Goal: Task Accomplishment & Management: Manage account settings

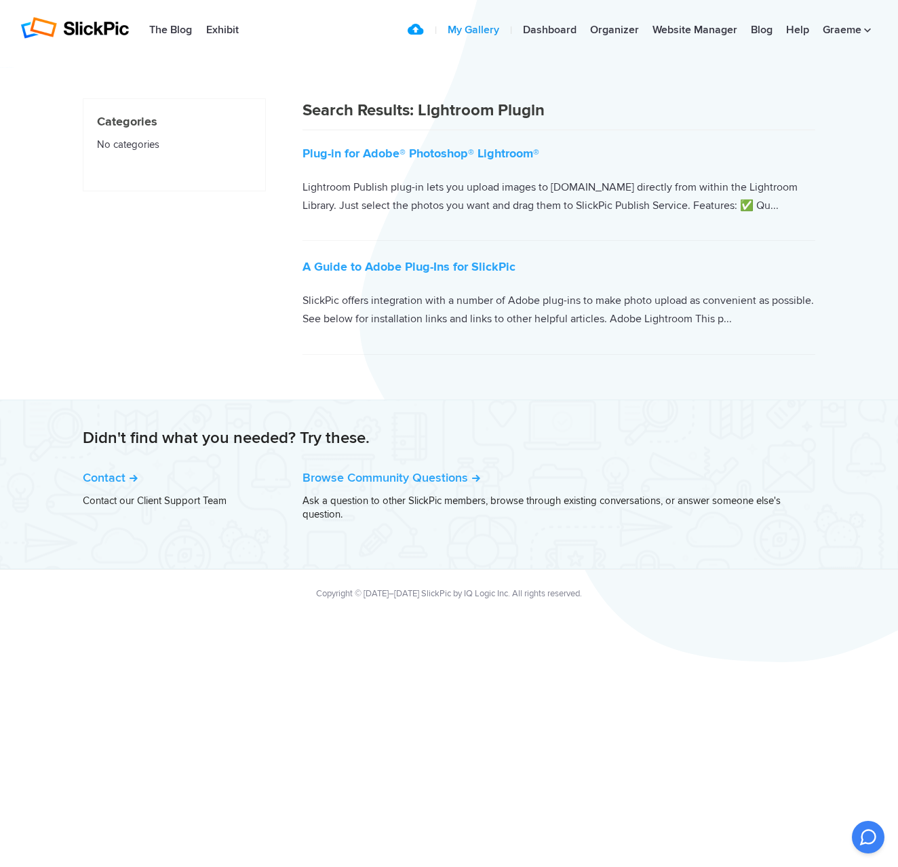
click at [468, 30] on link "My Gallery" at bounding box center [473, 30] width 65 height 27
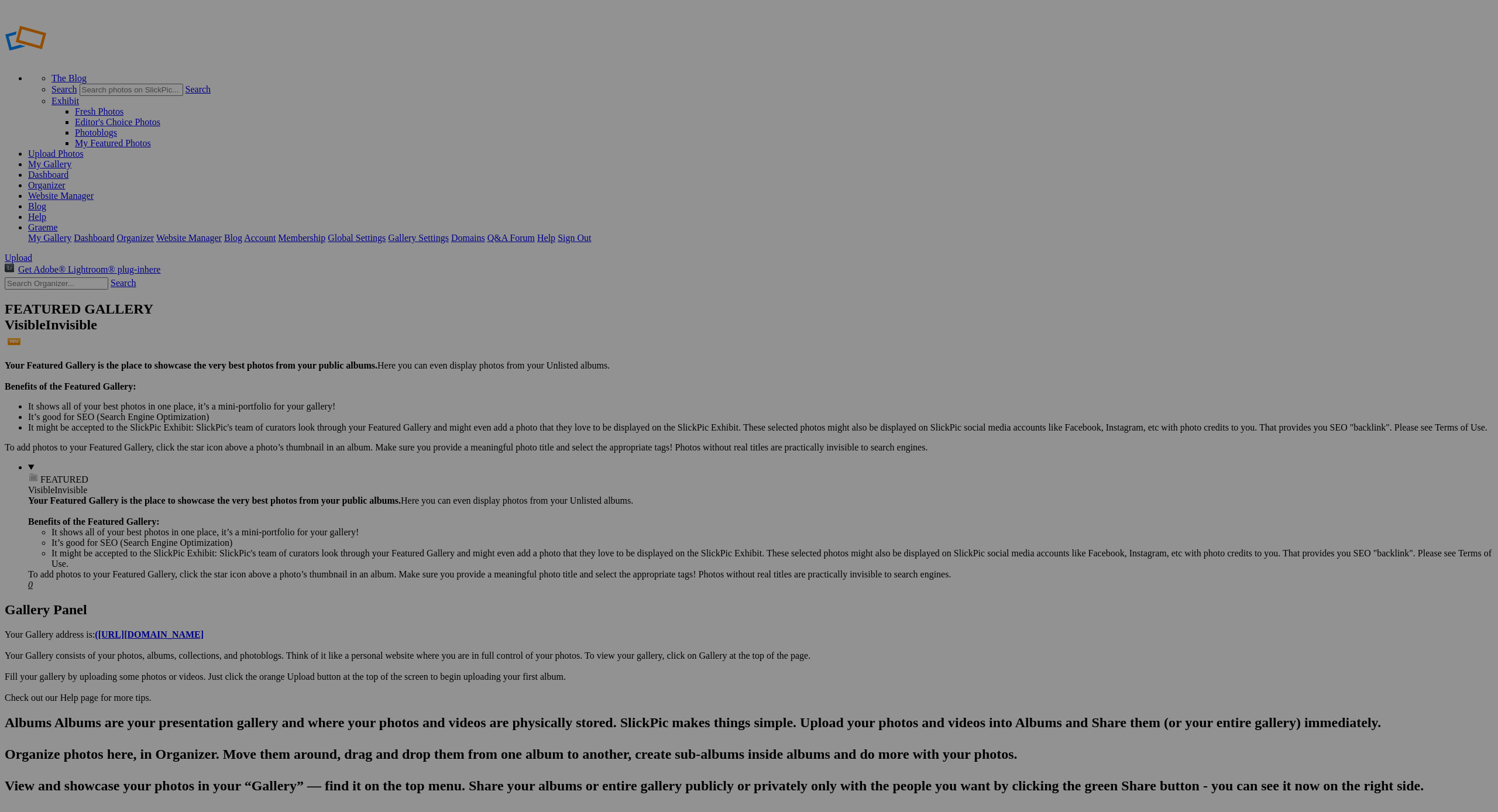
scroll to position [1, 1]
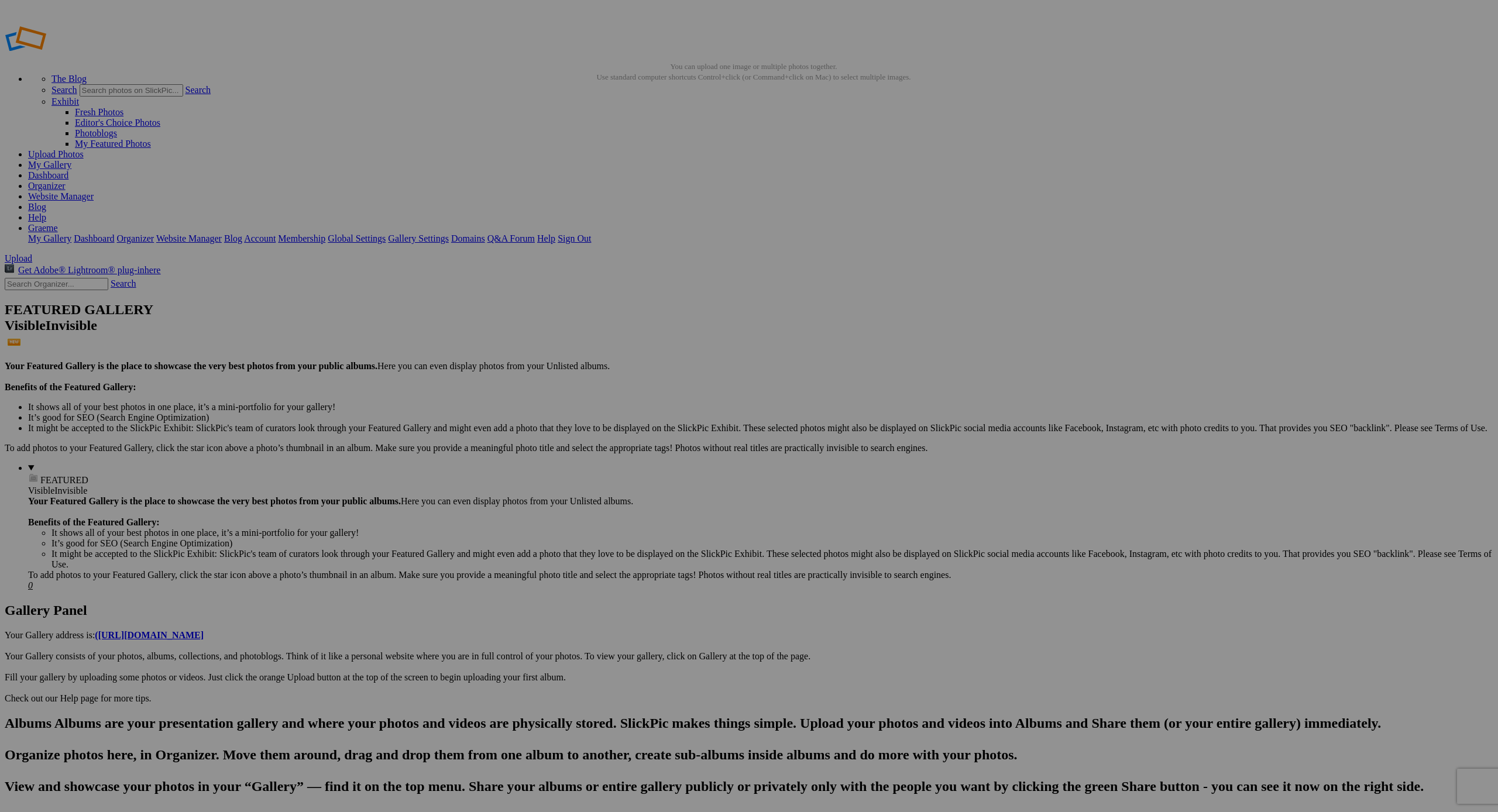
type input "A"
type input "Floral images"
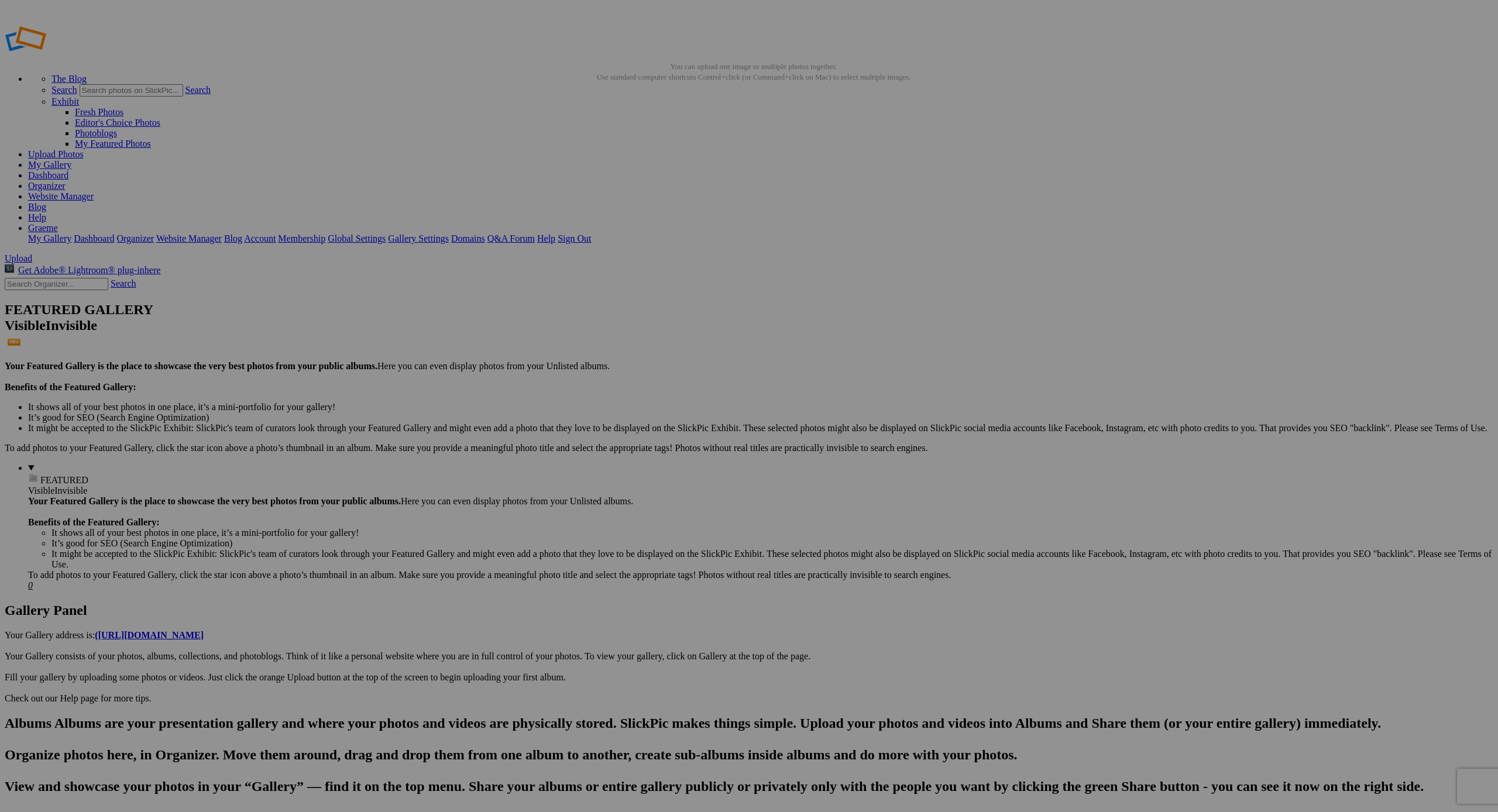
drag, startPoint x: 334, startPoint y: 192, endPoint x: 179, endPoint y: 169, distance: 156.7
drag, startPoint x: 309, startPoint y: 174, endPoint x: 169, endPoint y: 157, distance: 141.0
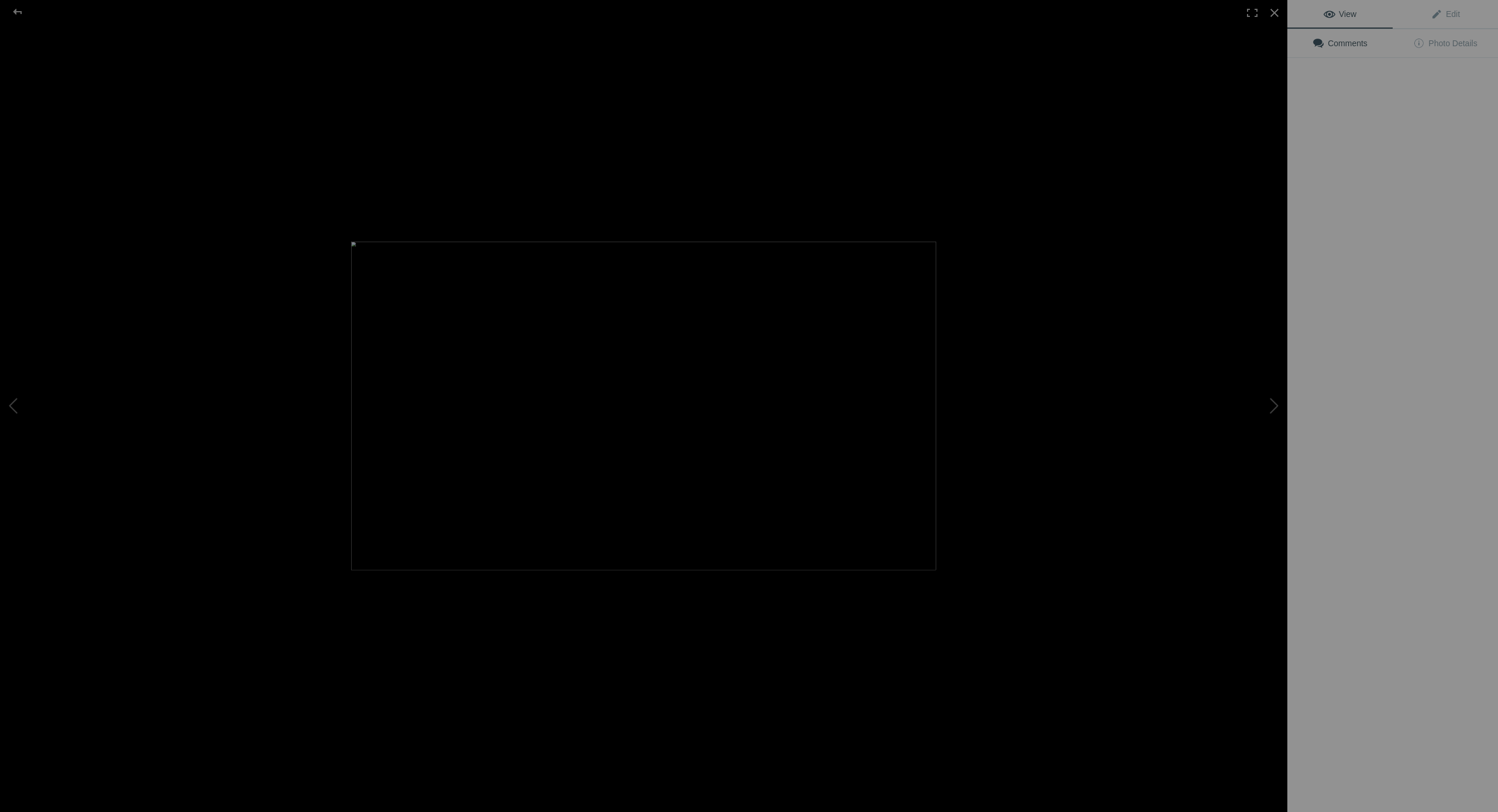
click at [336, 179] on div at bounding box center [643, 406] width 1288 height 812
click at [1326, 469] on div "View Edit Add to Quick Collection Remove from Quick Collection Hide from Public…" at bounding box center [1393, 406] width 210 height 812
click at [1275, 11] on div at bounding box center [1275, 13] width 26 height 26
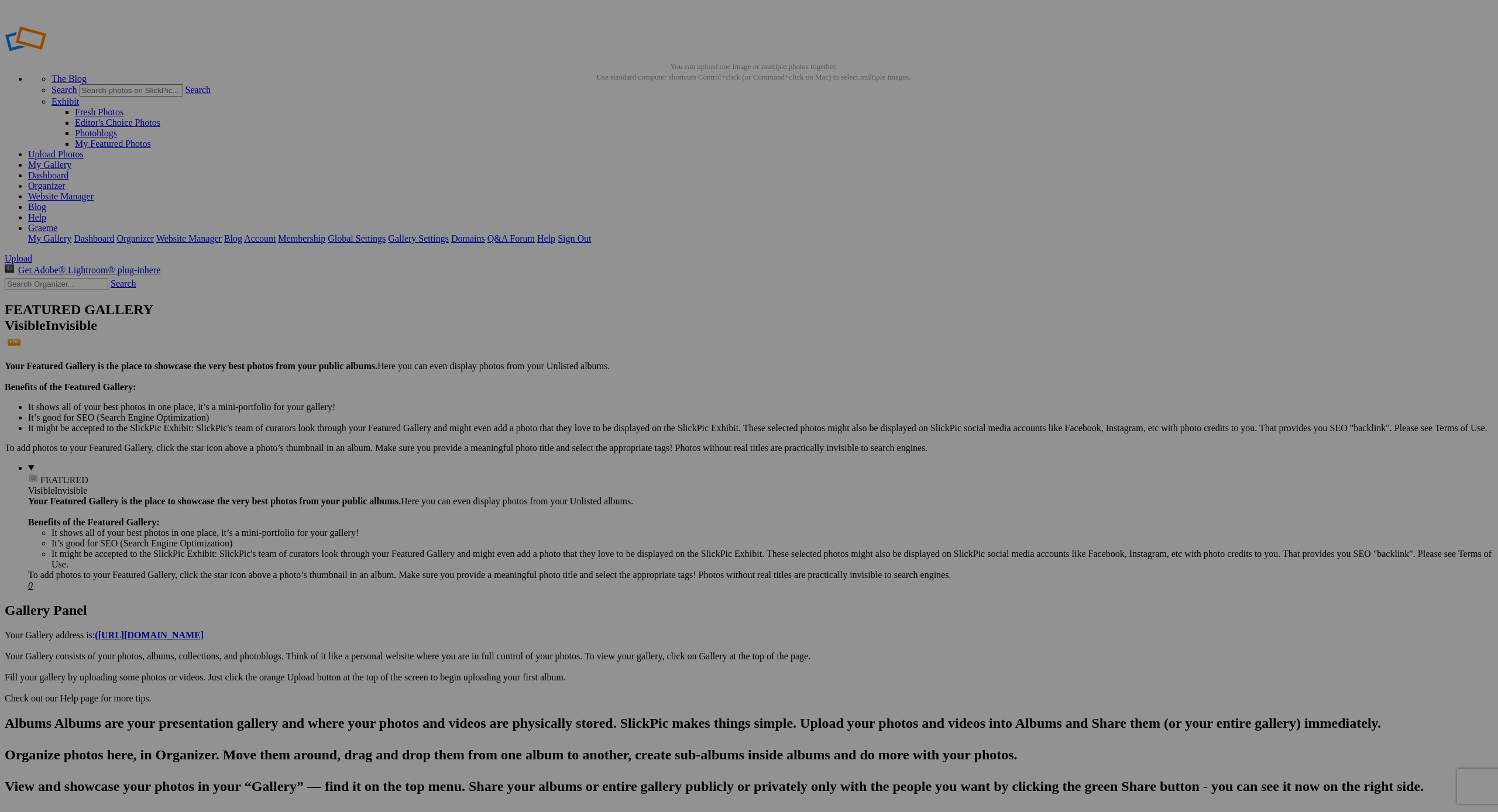
click at [72, 159] on link "My Gallery" at bounding box center [50, 165] width 43 height 10
